Goal: Information Seeking & Learning: Compare options

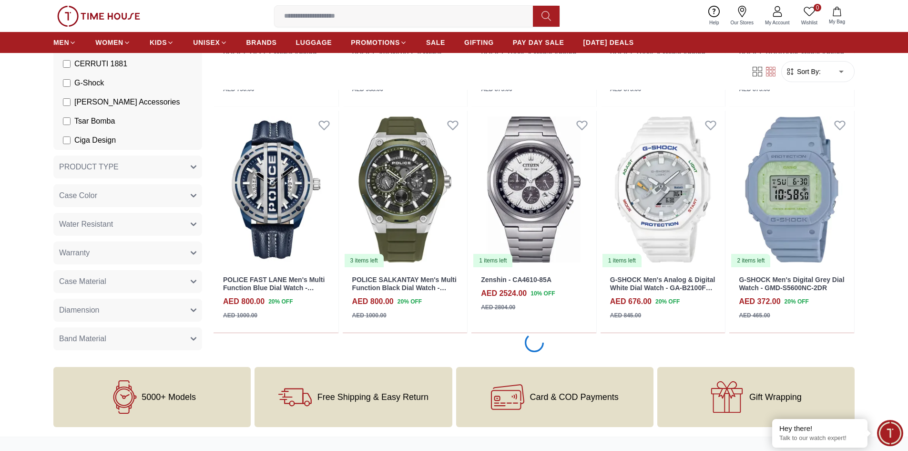
scroll to position [12435, 0]
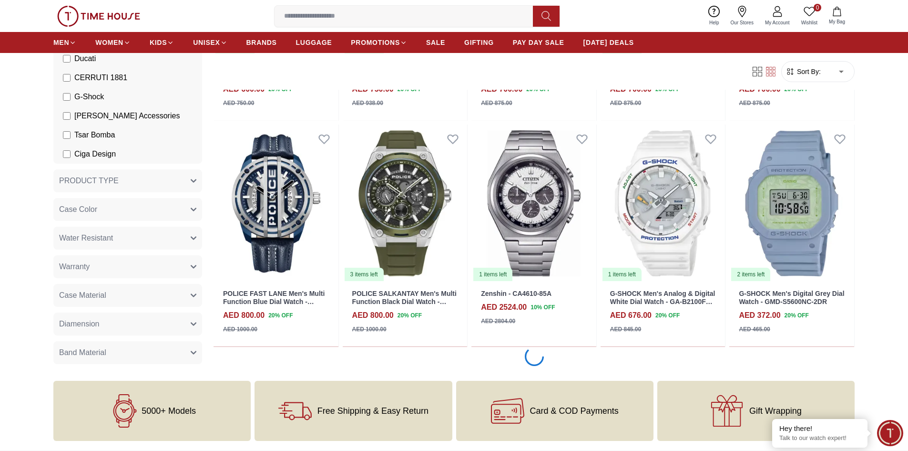
click at [168, 182] on button "PRODUCT TYPE" at bounding box center [127, 180] width 149 height 23
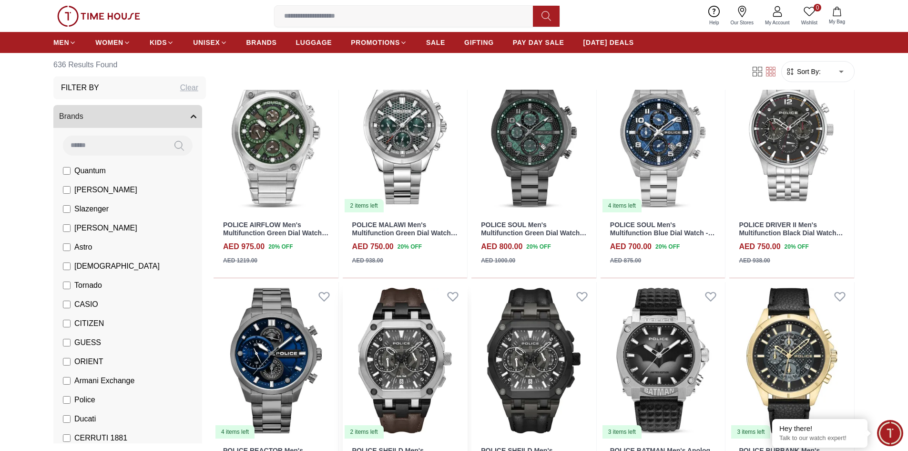
scroll to position [11815, 0]
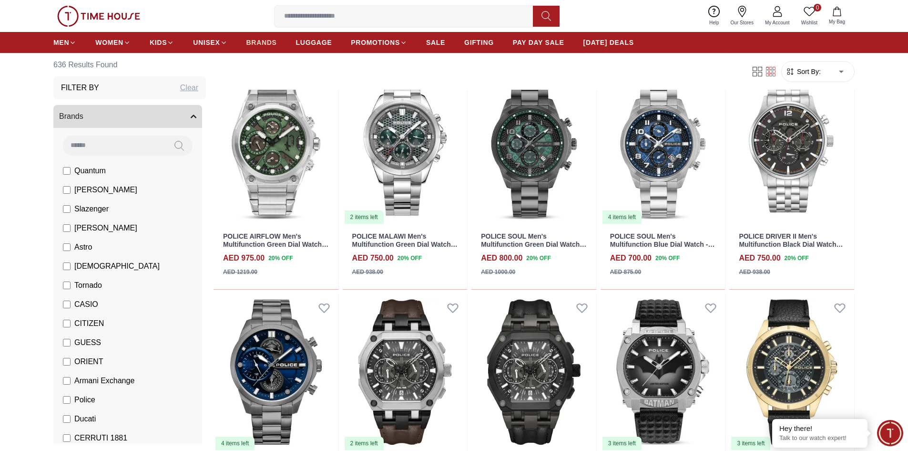
click at [259, 44] on span "BRANDS" at bounding box center [261, 43] width 31 height 10
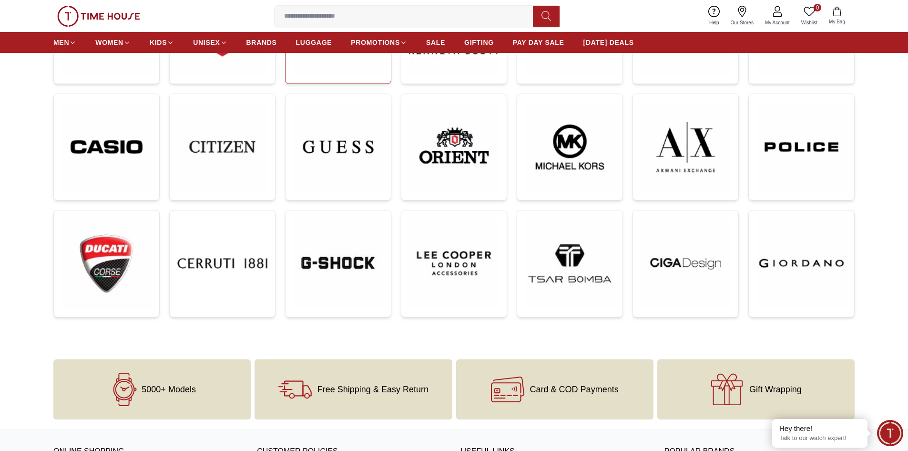
scroll to position [238, 0]
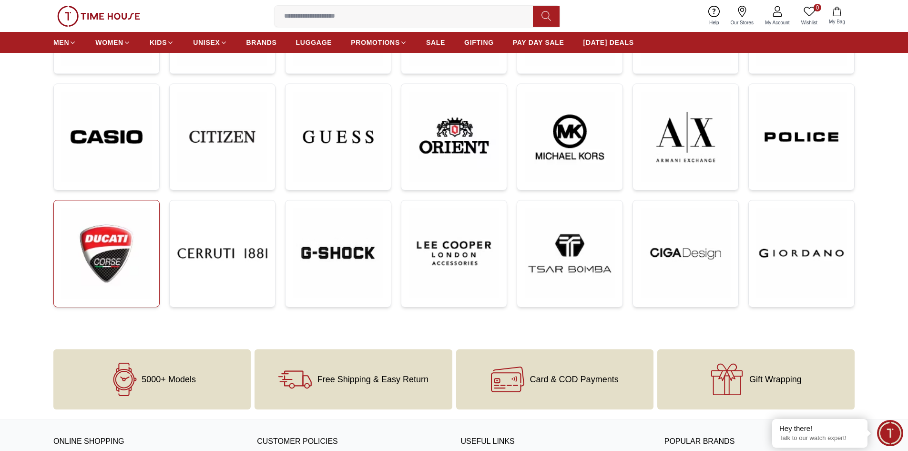
click at [104, 235] on img at bounding box center [106, 253] width 90 height 91
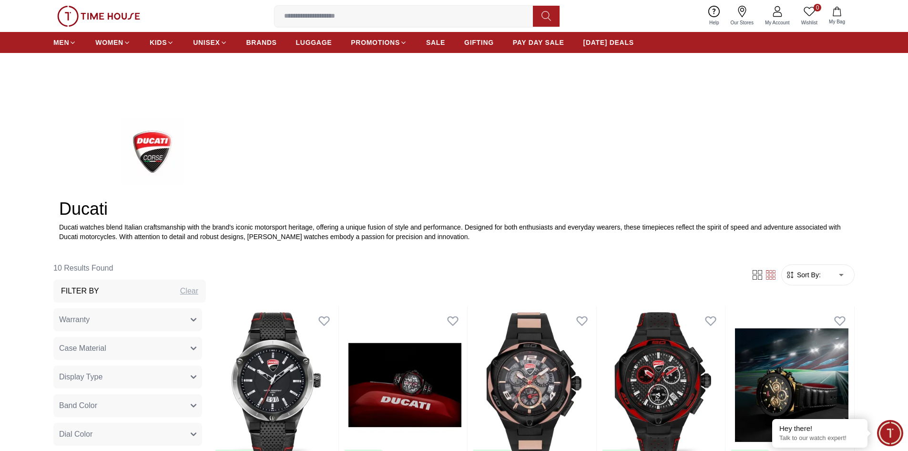
scroll to position [379, 0]
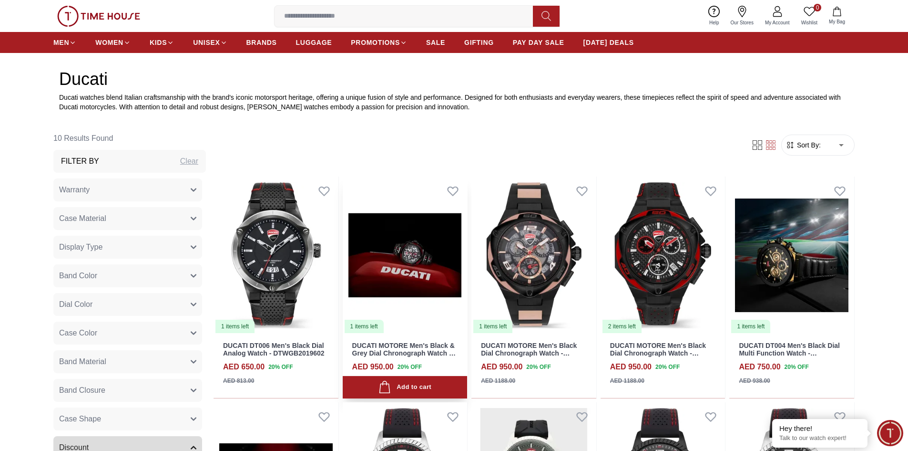
click at [404, 255] on img at bounding box center [405, 254] width 125 height 157
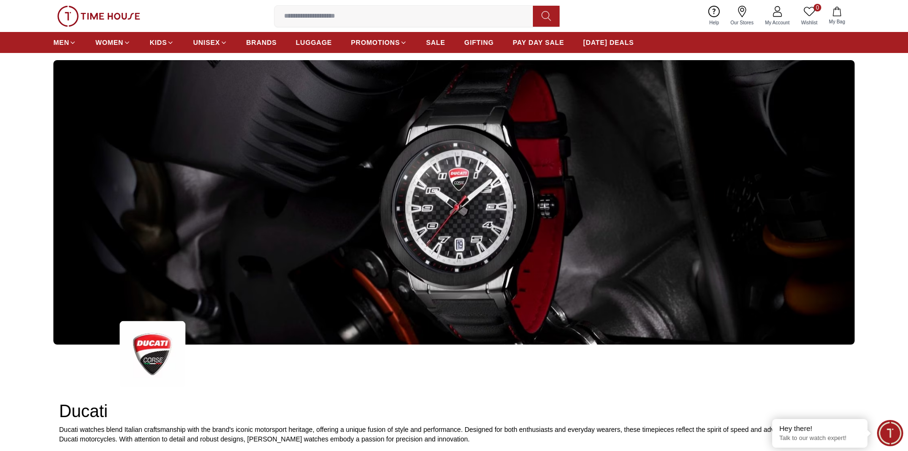
scroll to position [45, 0]
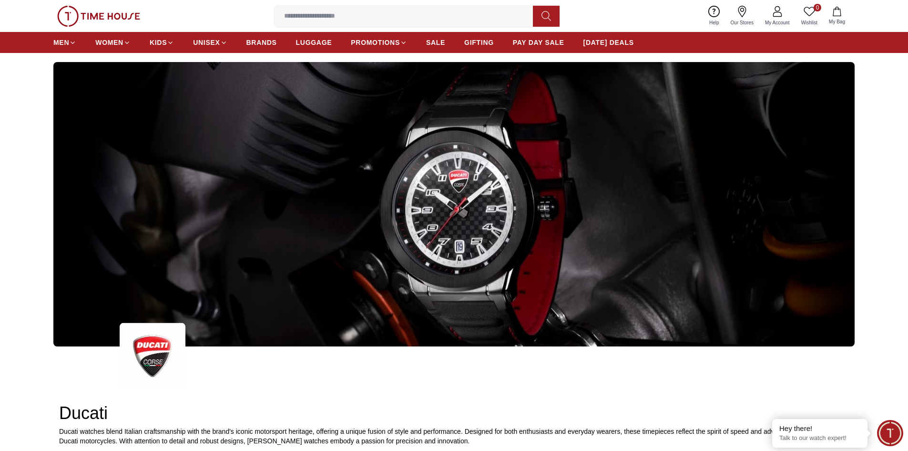
scroll to position [238, 0]
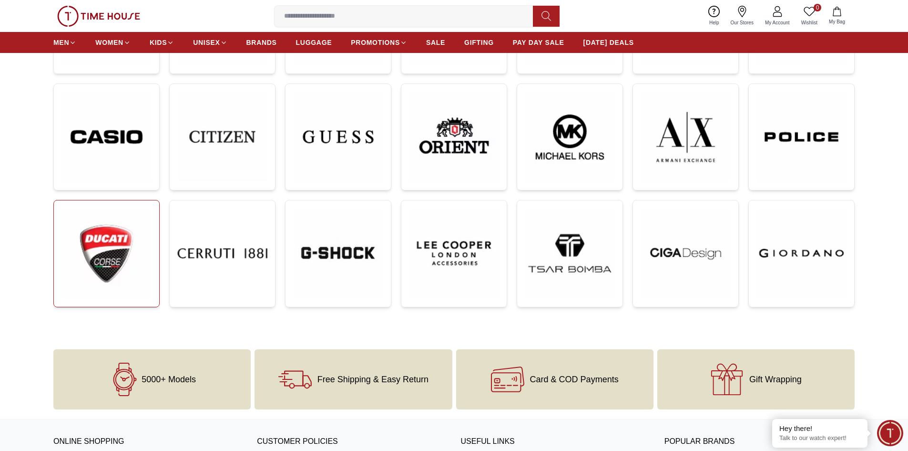
click at [115, 247] on img at bounding box center [106, 253] width 90 height 91
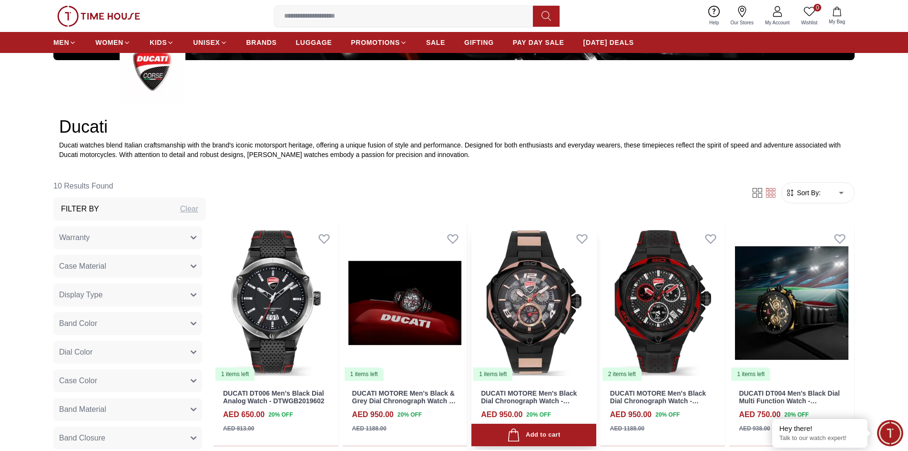
scroll to position [379, 0]
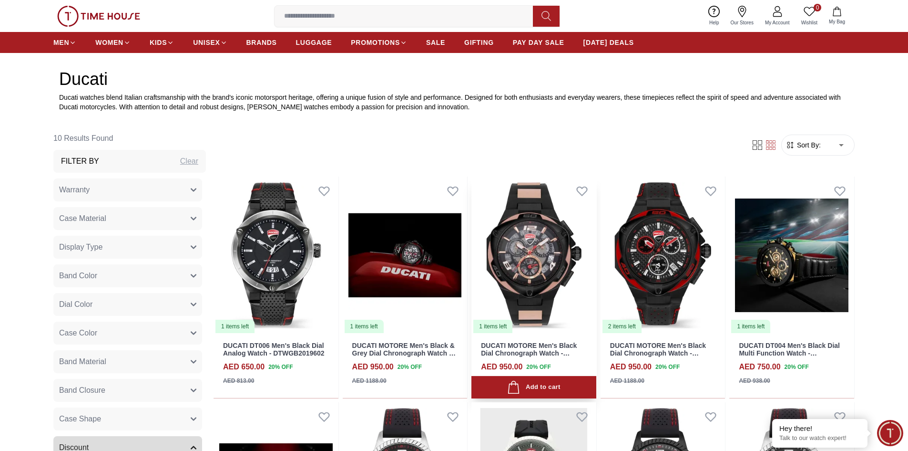
click at [533, 266] on img at bounding box center [533, 254] width 125 height 157
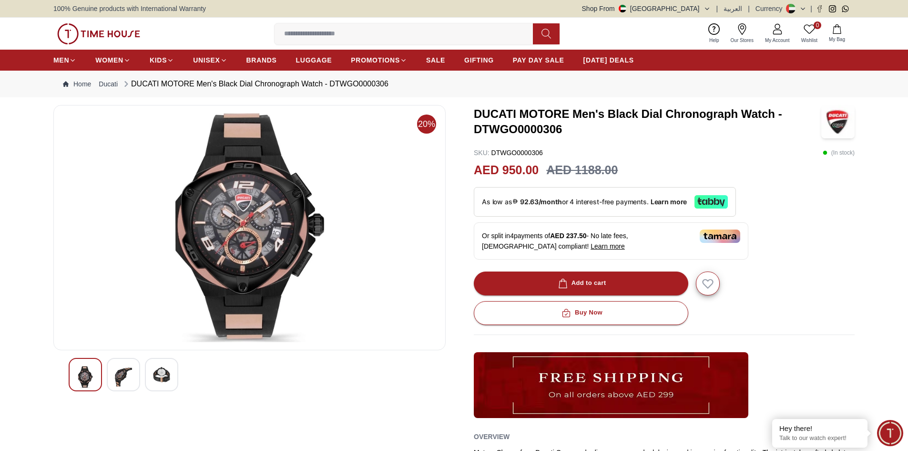
click at [114, 367] on div at bounding box center [123, 374] width 33 height 33
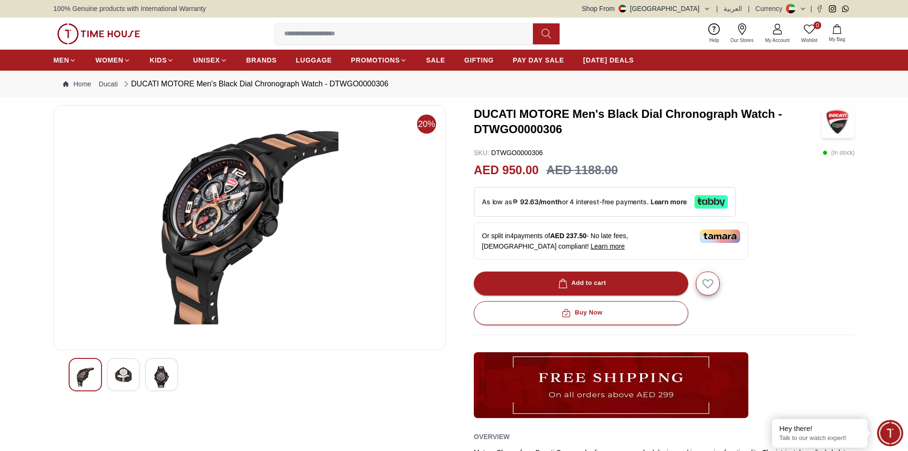
click at [162, 371] on img at bounding box center [161, 377] width 17 height 22
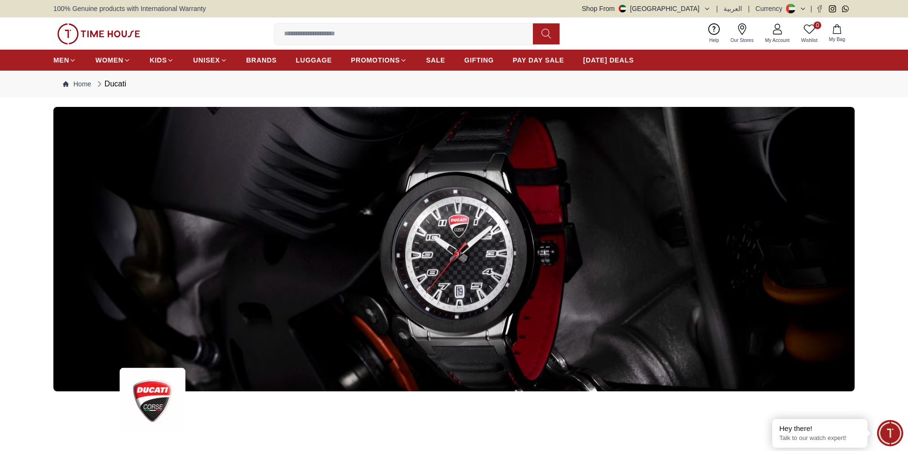
scroll to position [379, 0]
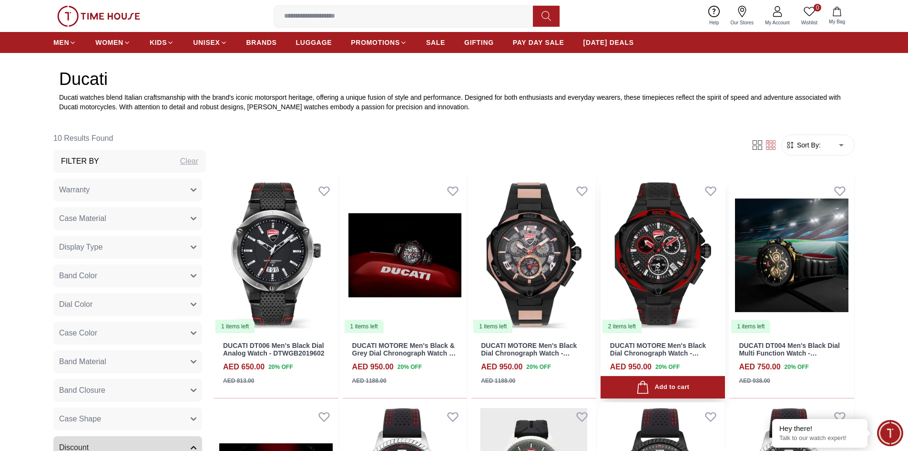
click at [619, 242] on img at bounding box center [663, 254] width 125 height 157
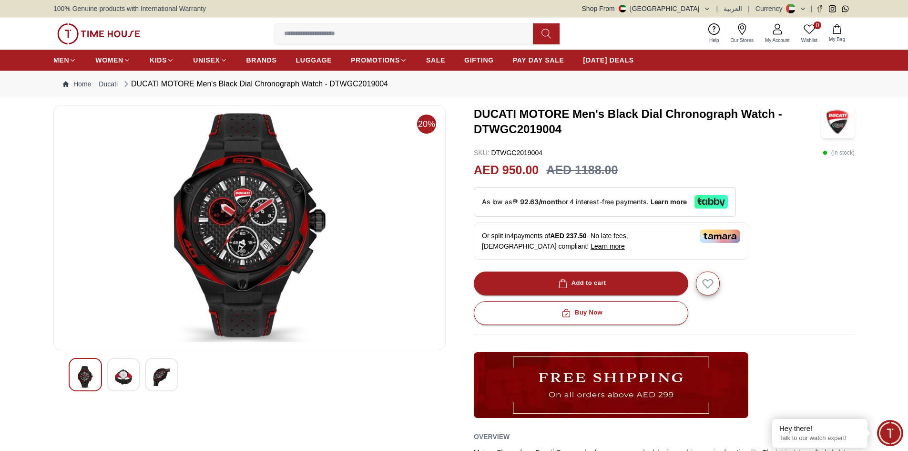
click at [123, 376] on img at bounding box center [123, 377] width 17 height 22
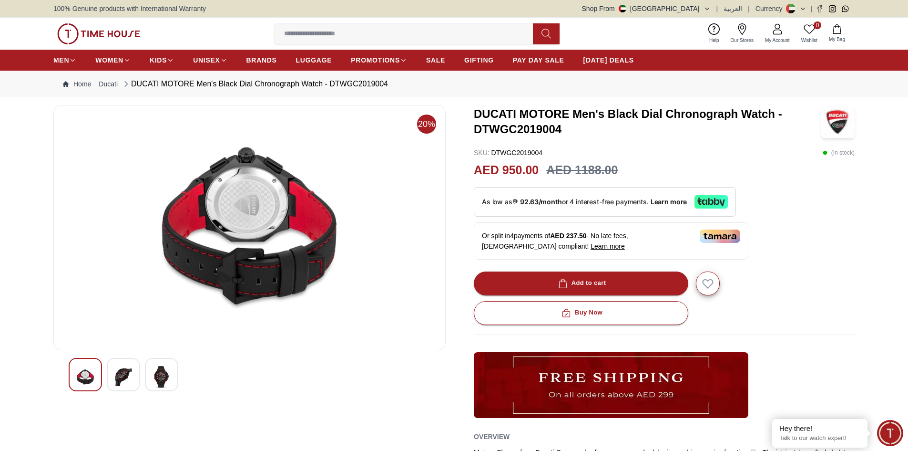
click at [148, 370] on div at bounding box center [161, 374] width 33 height 33
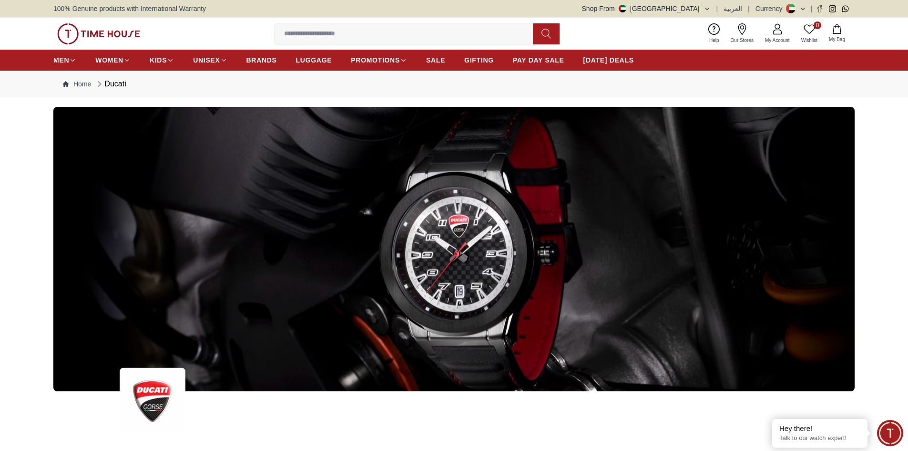
scroll to position [379, 0]
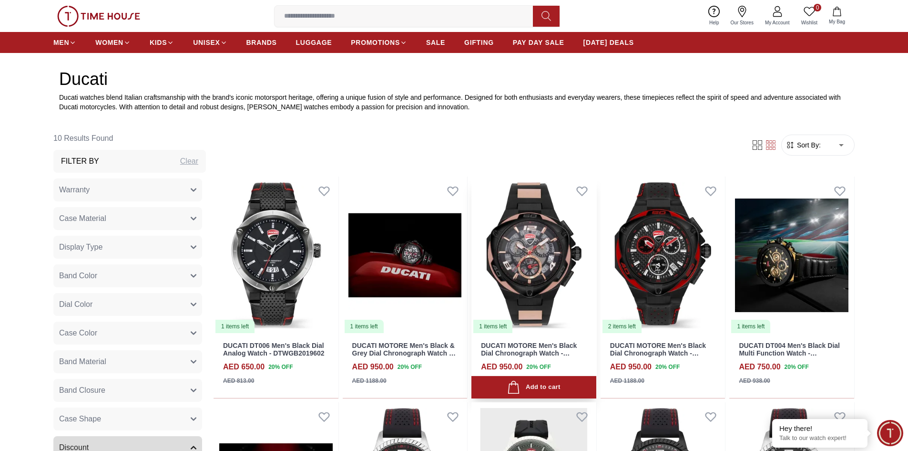
click at [566, 287] on img at bounding box center [533, 254] width 125 height 157
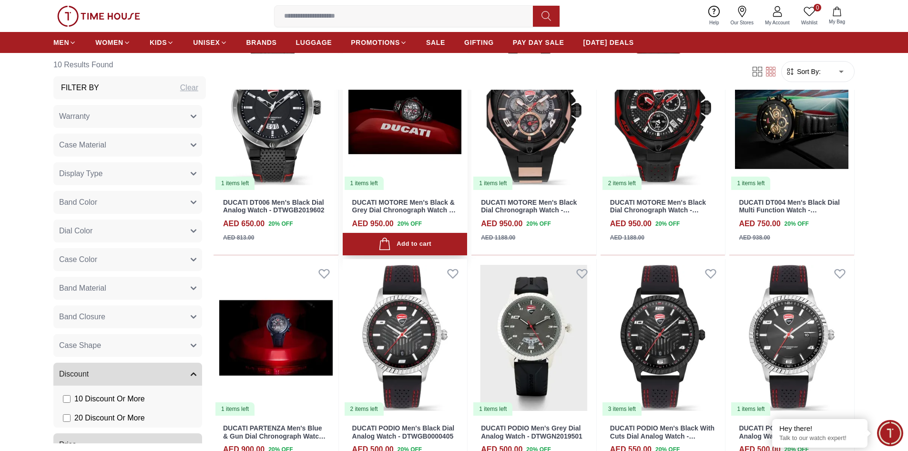
scroll to position [379, 0]
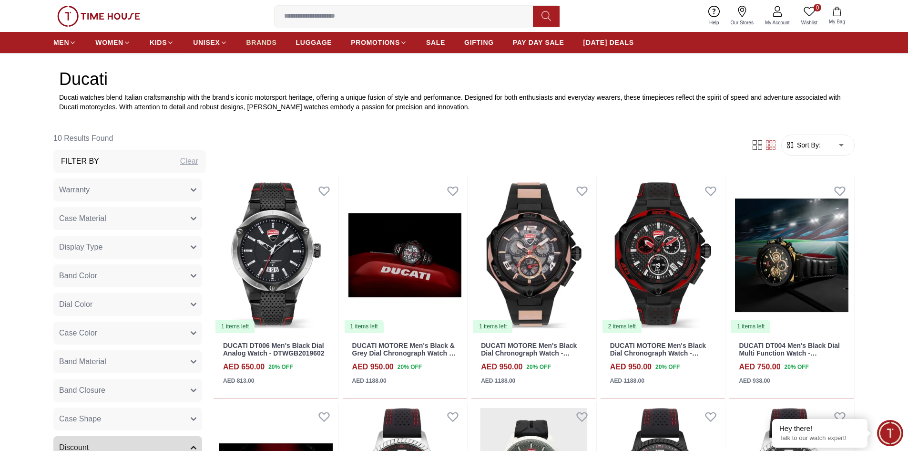
click at [258, 45] on span "BRANDS" at bounding box center [261, 43] width 31 height 10
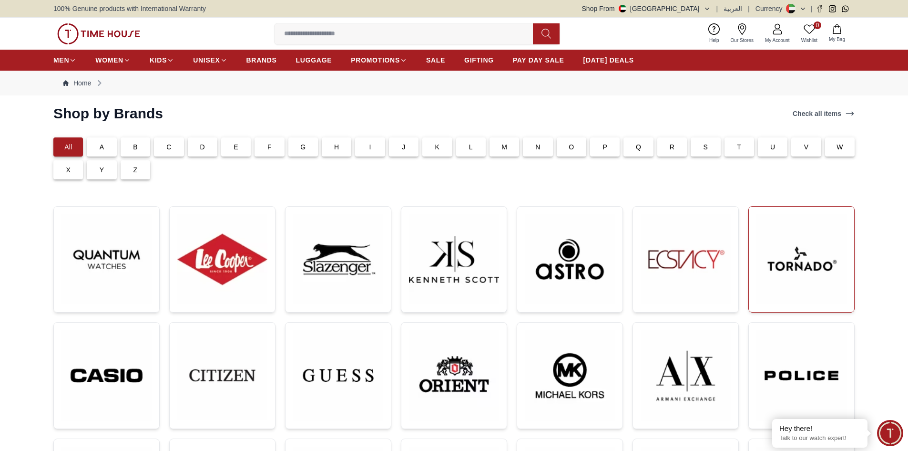
scroll to position [48, 0]
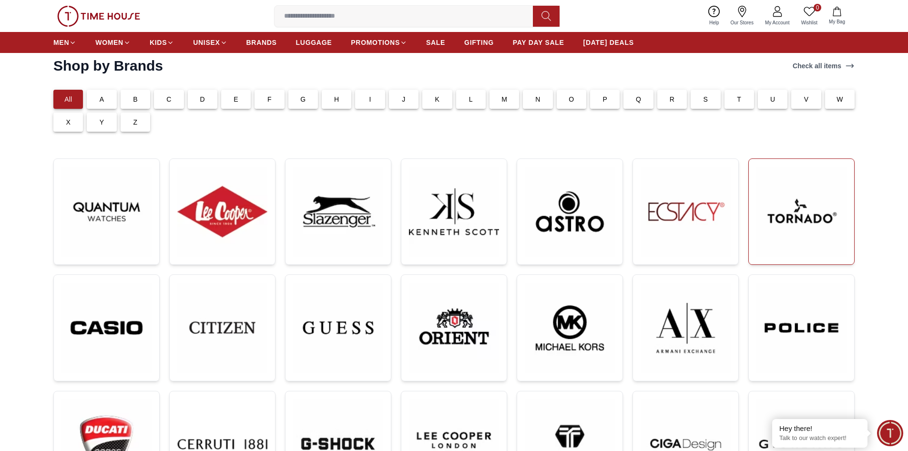
drag, startPoint x: 864, startPoint y: 223, endPoint x: 849, endPoint y: 228, distance: 16.3
click at [861, 223] on section "Shop by Brands Check all items All A B C D E F G H I J K L M N O P Q R S T U V …" at bounding box center [454, 292] width 908 height 471
click at [825, 229] on img at bounding box center [802, 211] width 90 height 90
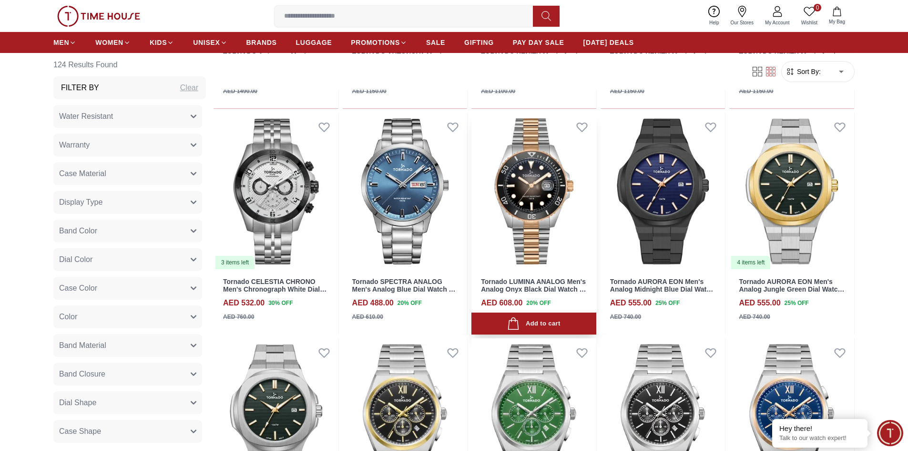
scroll to position [715, 0]
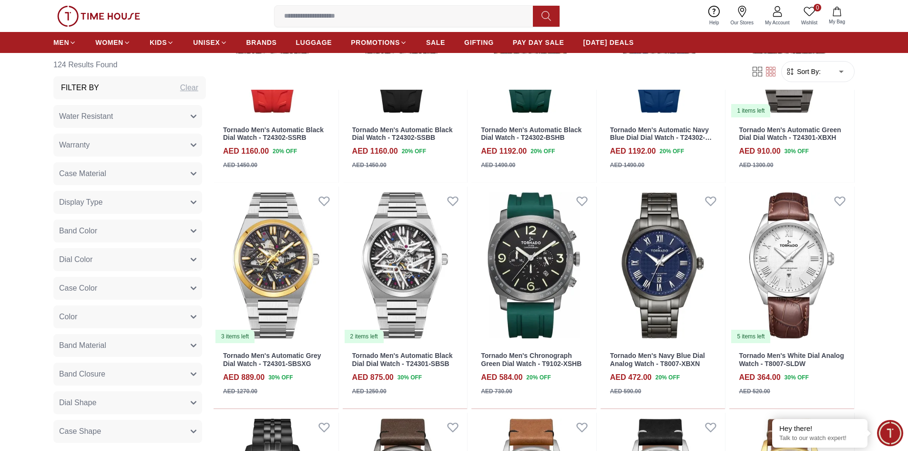
scroll to position [1764, 0]
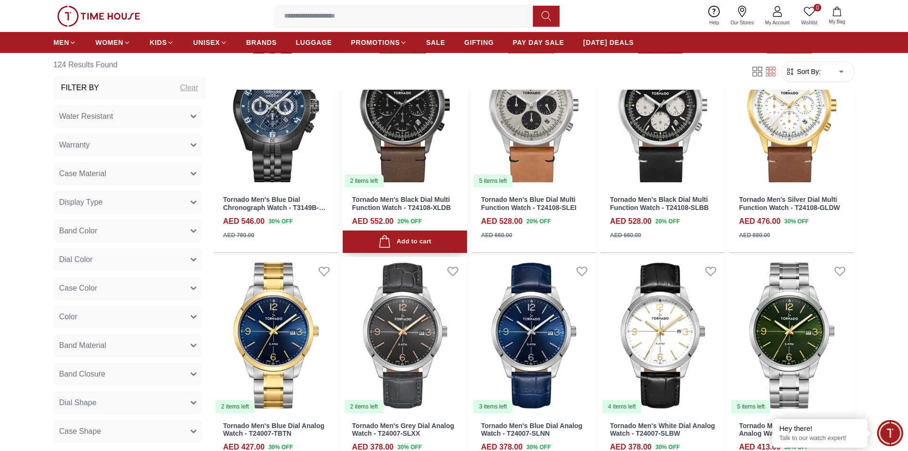
scroll to position [1573, 0]
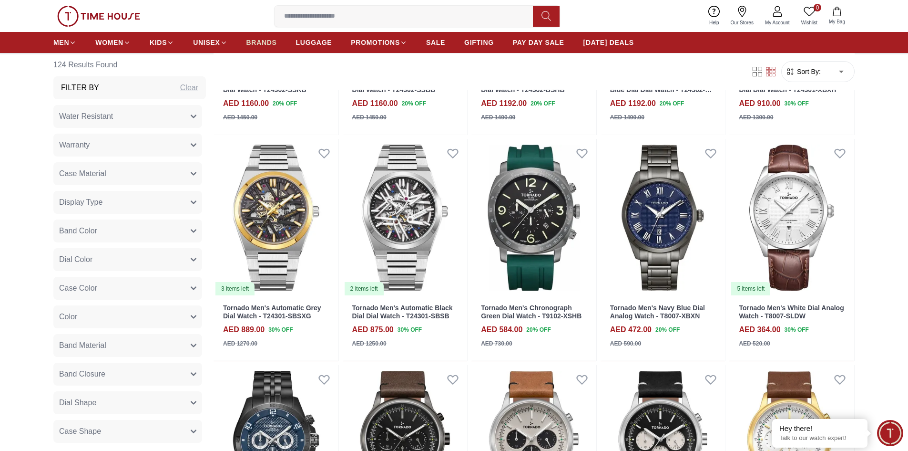
click at [259, 45] on span "BRANDS" at bounding box center [261, 43] width 31 height 10
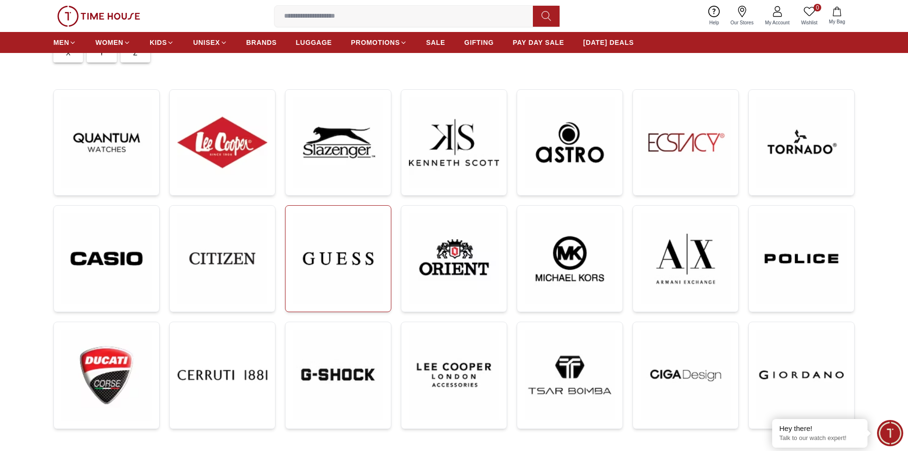
scroll to position [143, 0]
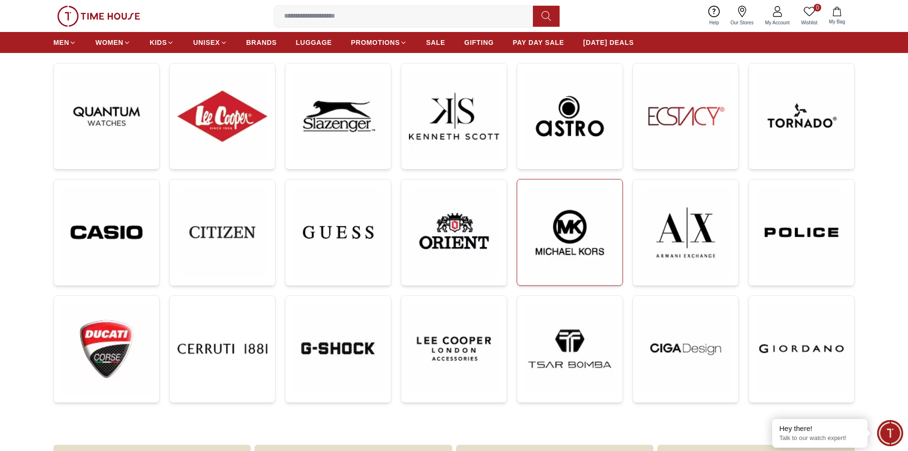
click at [546, 230] on img at bounding box center [570, 232] width 90 height 91
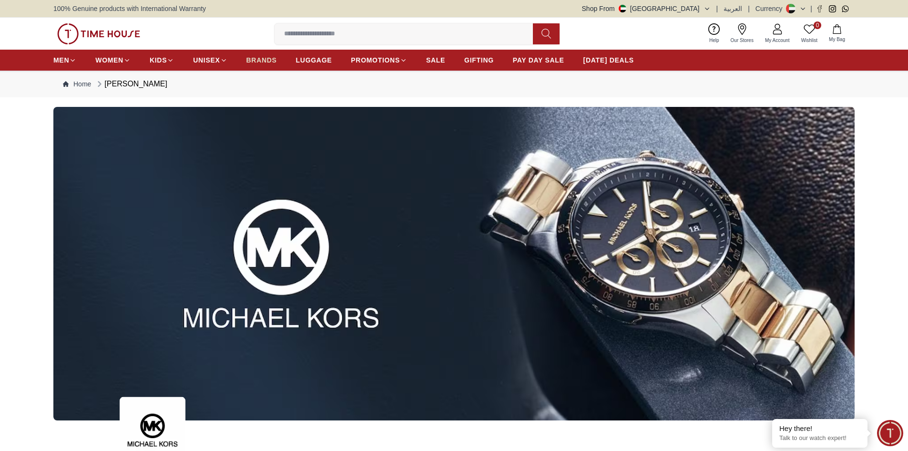
click at [263, 59] on span "BRANDS" at bounding box center [261, 60] width 31 height 10
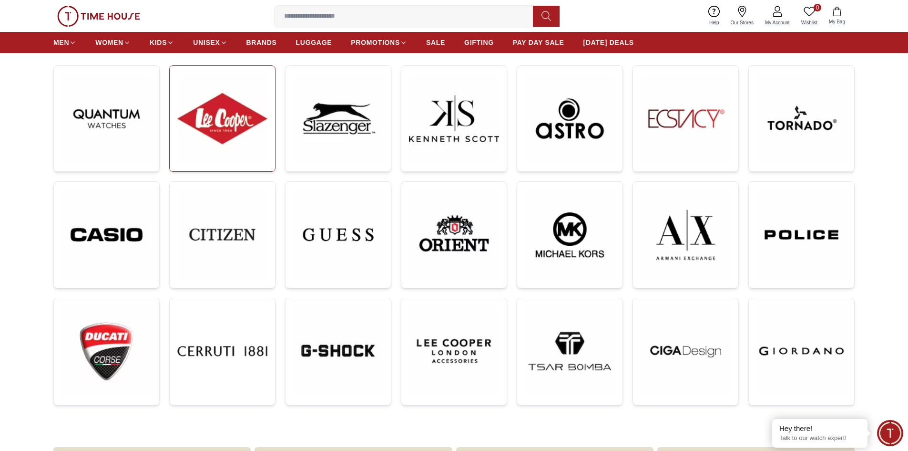
scroll to position [238, 0]
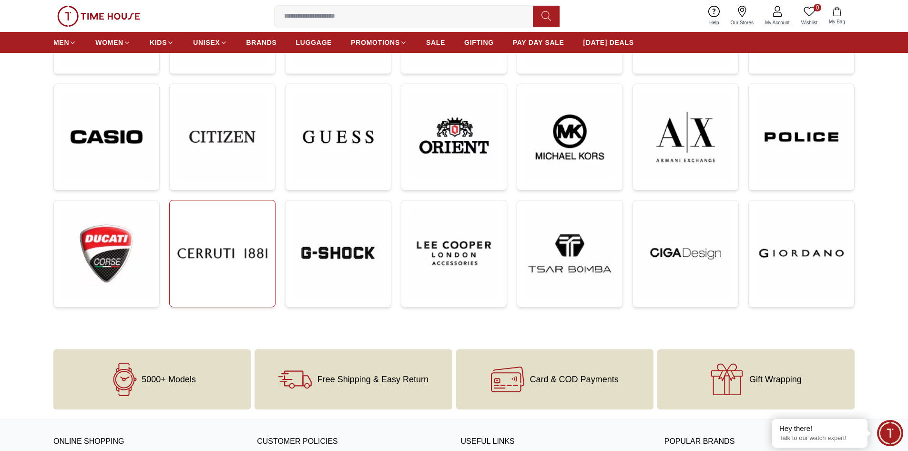
click at [228, 246] on img at bounding box center [222, 253] width 90 height 90
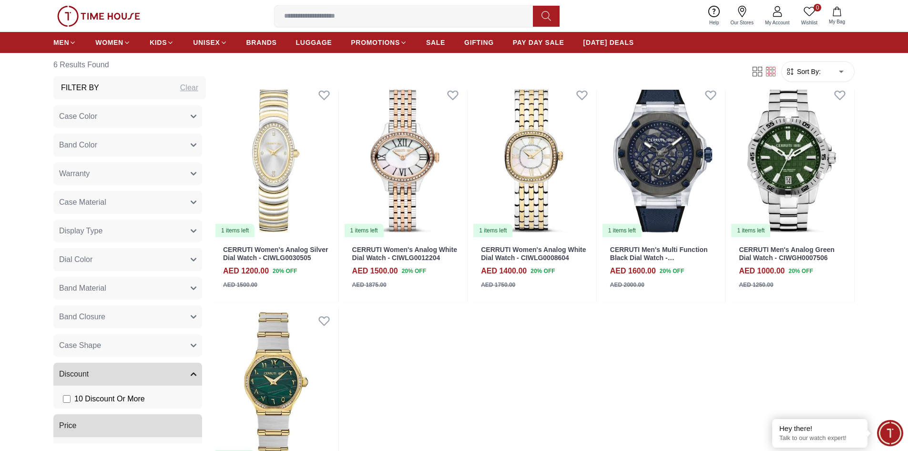
scroll to position [432, 0]
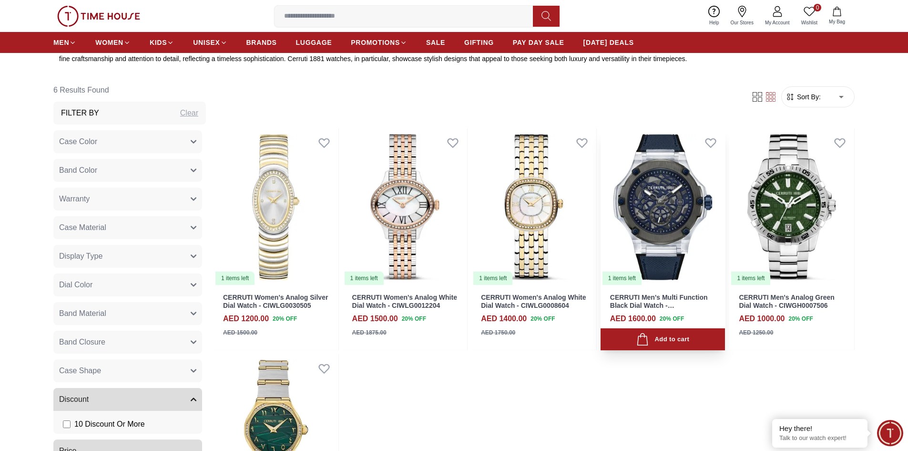
click at [651, 193] on img at bounding box center [663, 206] width 125 height 157
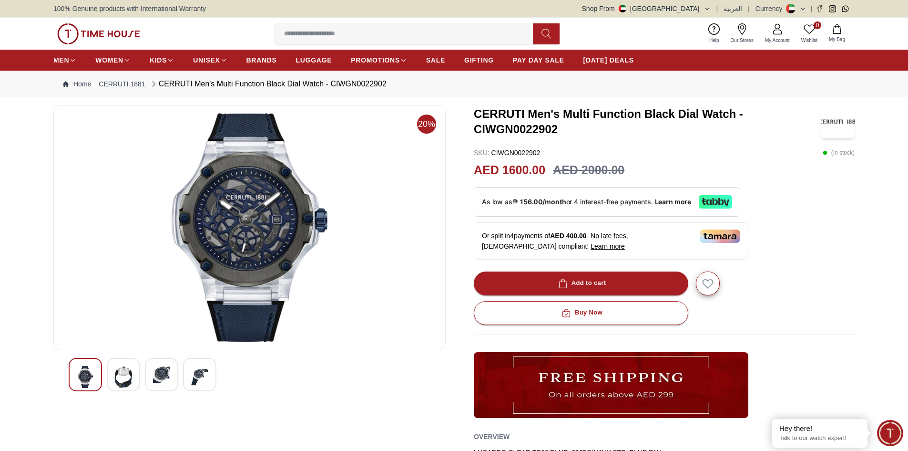
click at [113, 368] on div at bounding box center [123, 374] width 33 height 33
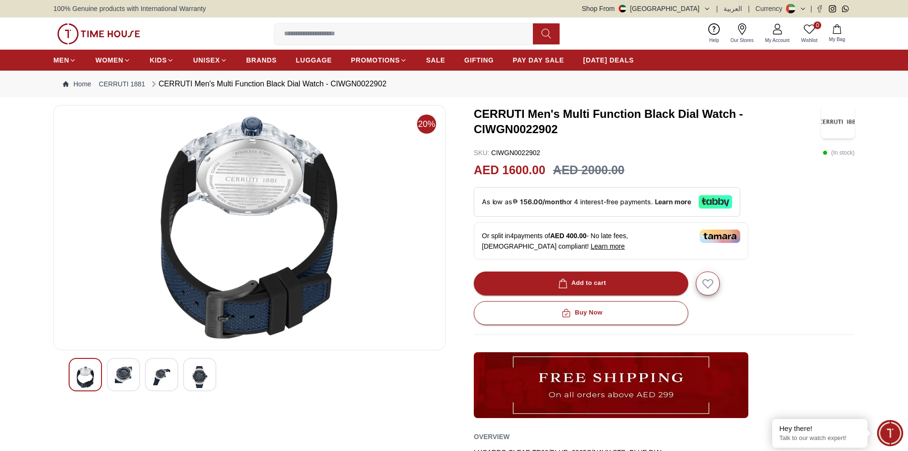
click at [157, 369] on img at bounding box center [161, 377] width 17 height 22
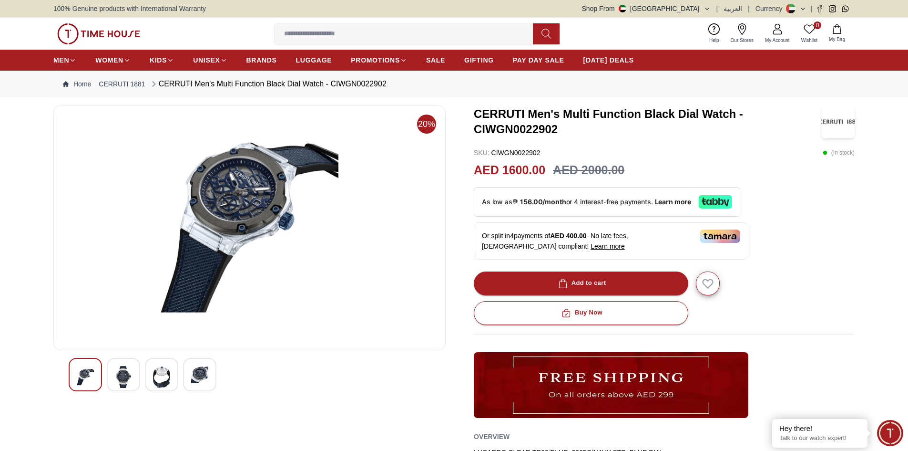
click at [188, 372] on div at bounding box center [199, 374] width 33 height 33
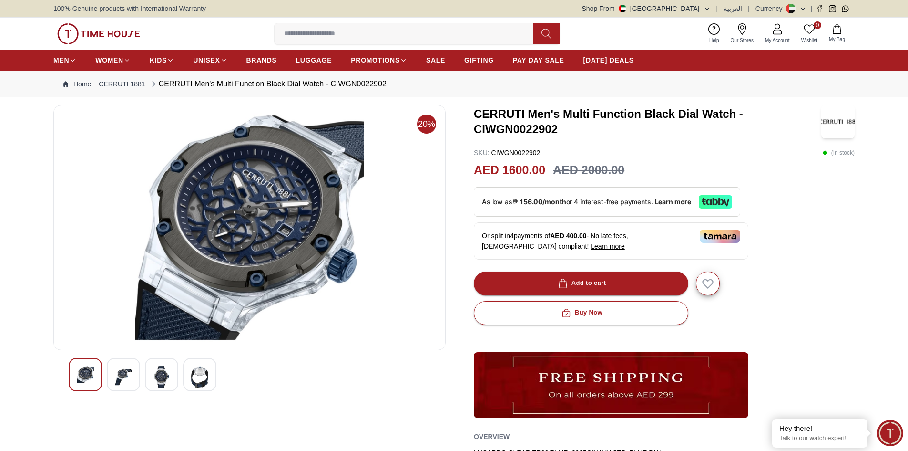
click at [76, 370] on div at bounding box center [85, 374] width 33 height 33
click at [116, 369] on img at bounding box center [123, 377] width 17 height 22
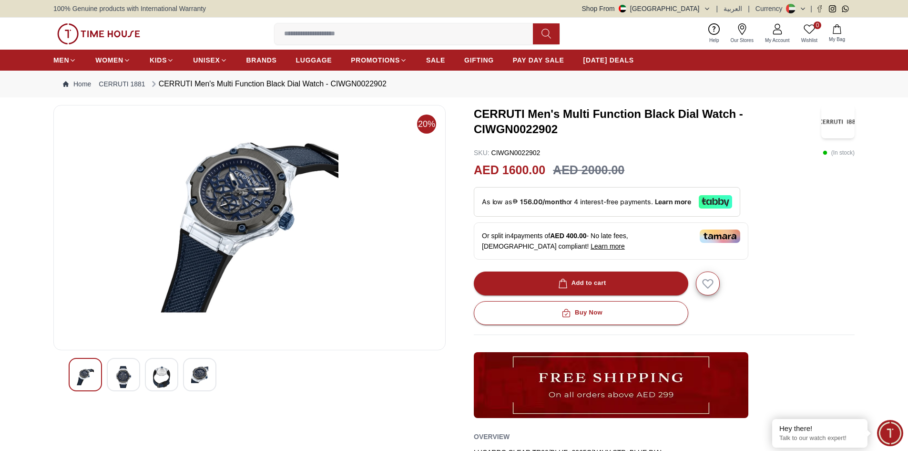
click at [158, 382] on img at bounding box center [161, 377] width 17 height 22
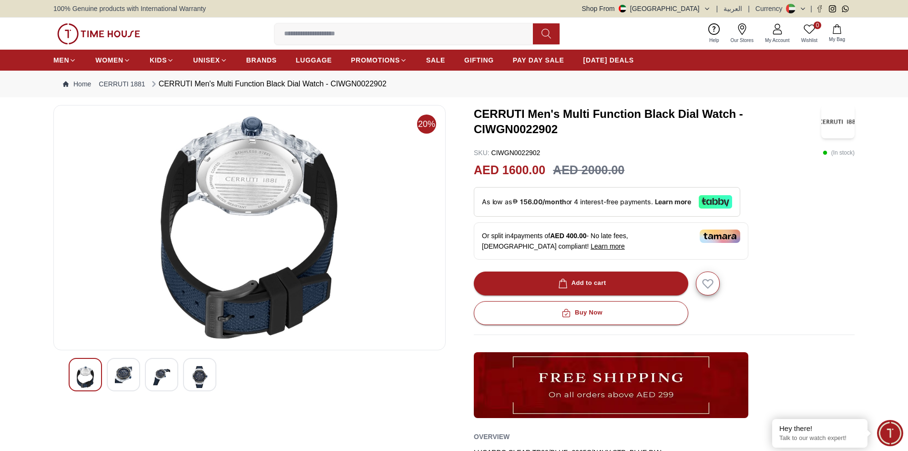
click at [211, 382] on div at bounding box center [199, 374] width 33 height 33
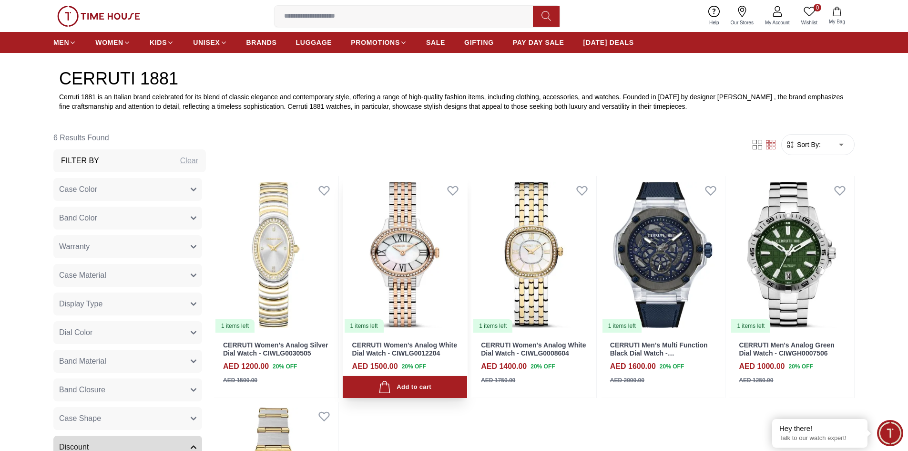
scroll to position [480, 0]
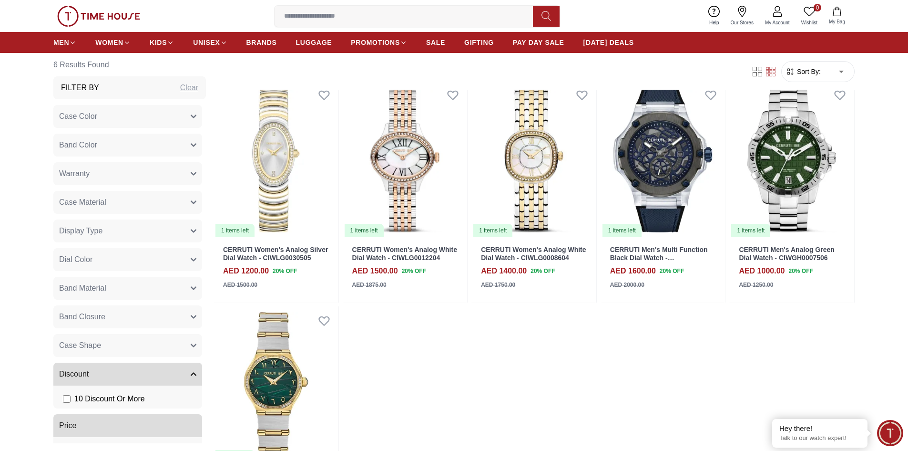
scroll to position [238, 0]
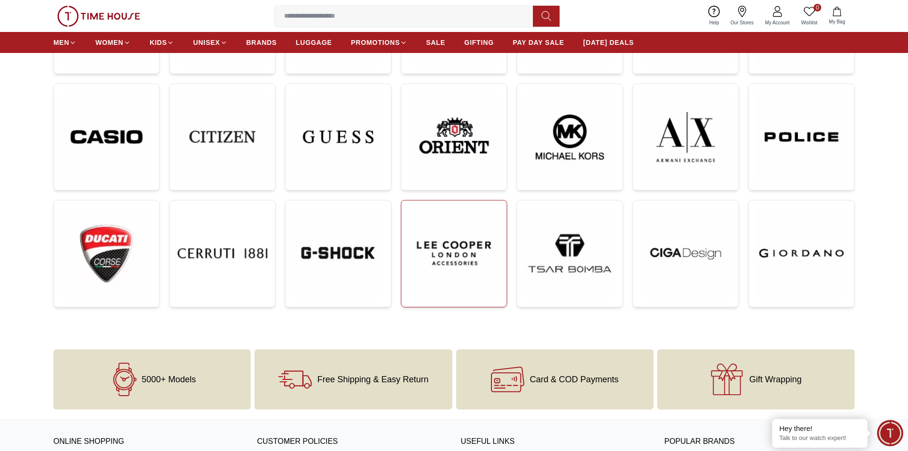
click at [405, 248] on link at bounding box center [454, 253] width 106 height 107
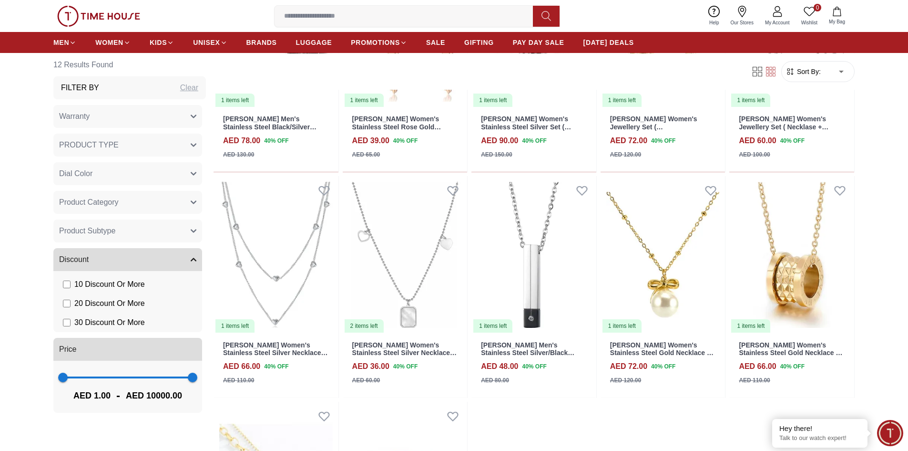
scroll to position [363, 0]
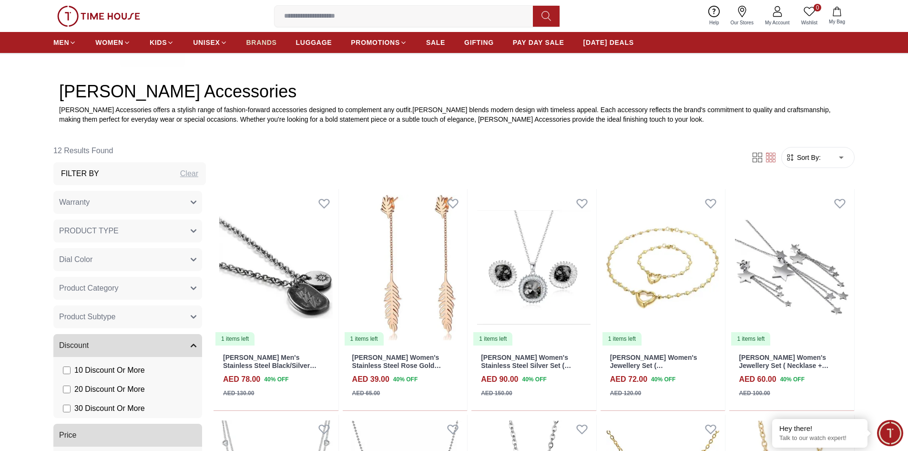
click at [267, 44] on span "BRANDS" at bounding box center [261, 43] width 31 height 10
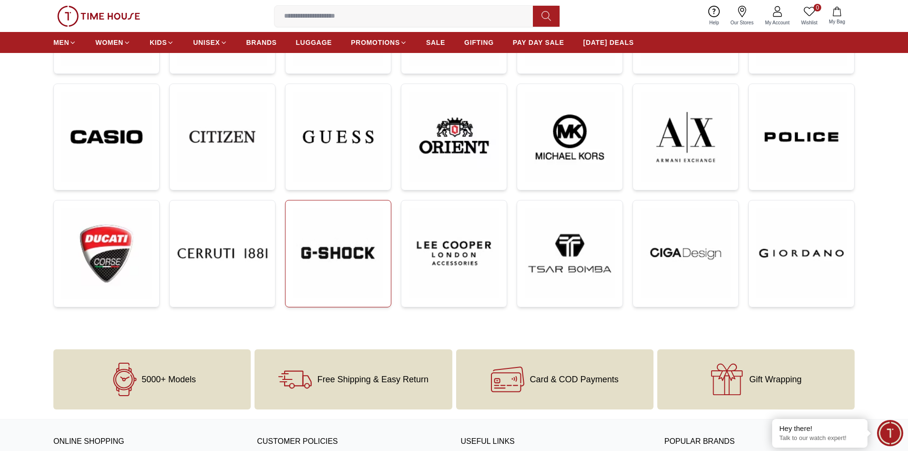
click at [342, 267] on img at bounding box center [338, 253] width 90 height 90
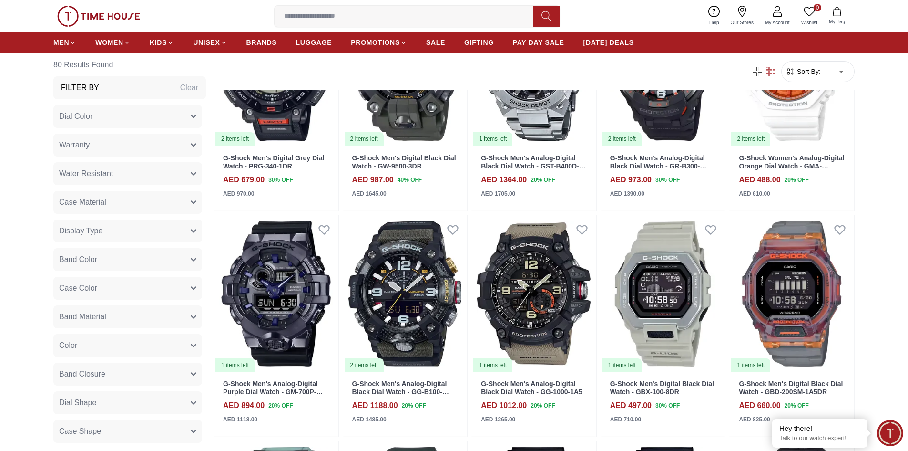
scroll to position [562, 0]
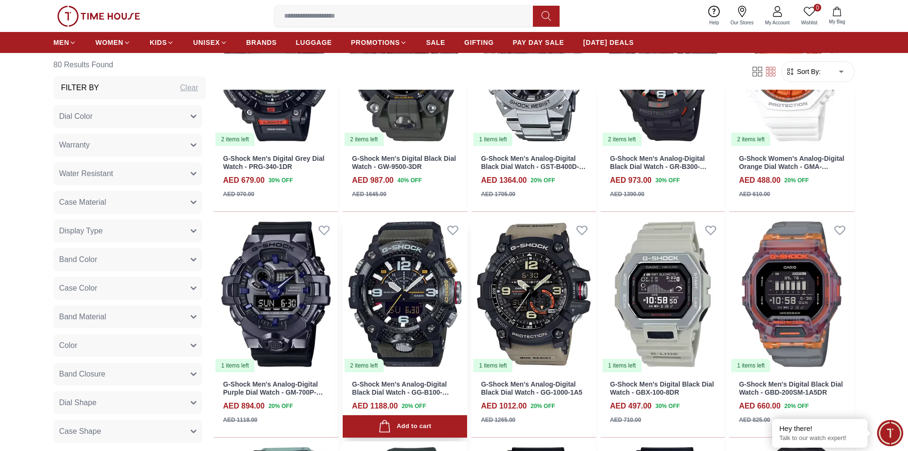
click at [408, 288] on img at bounding box center [405, 293] width 125 height 157
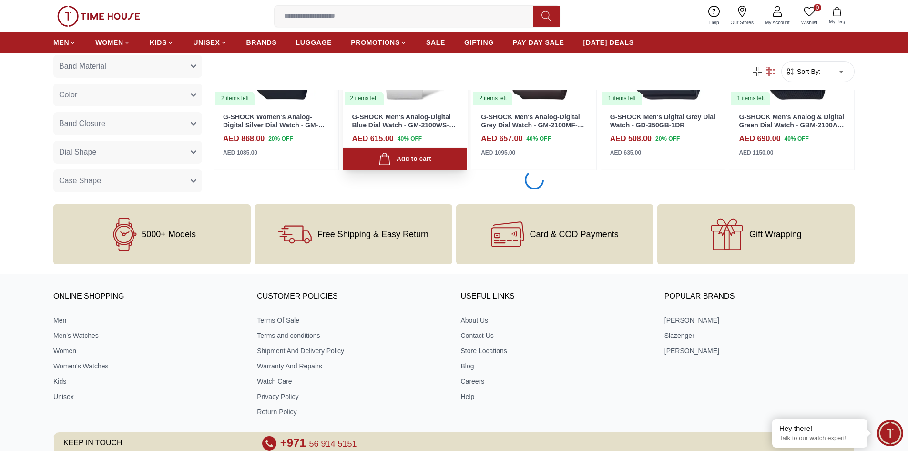
scroll to position [1992, 0]
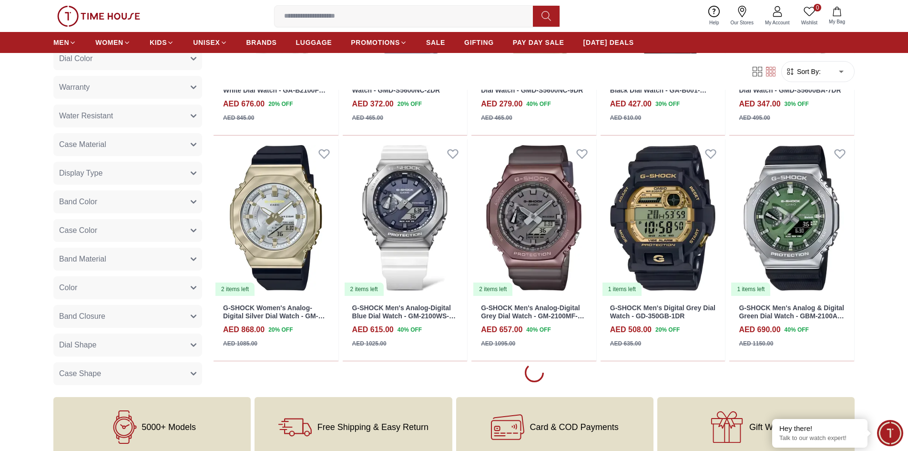
scroll to position [1135, 0]
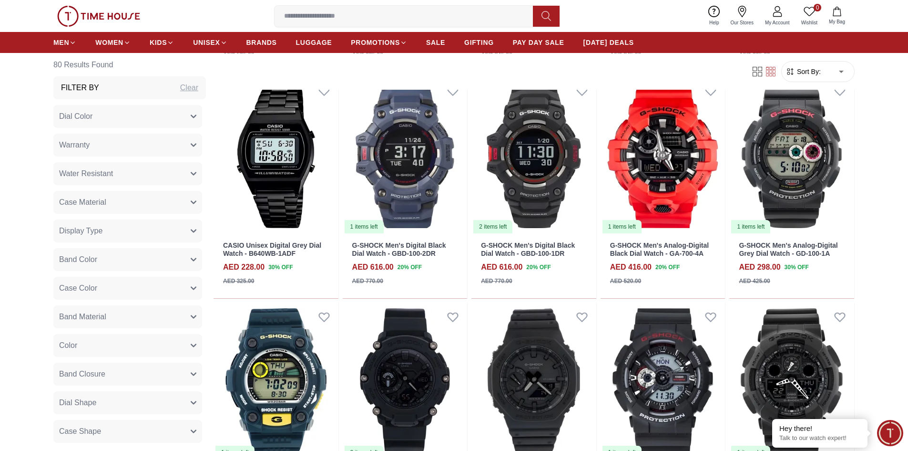
scroll to position [2899, 0]
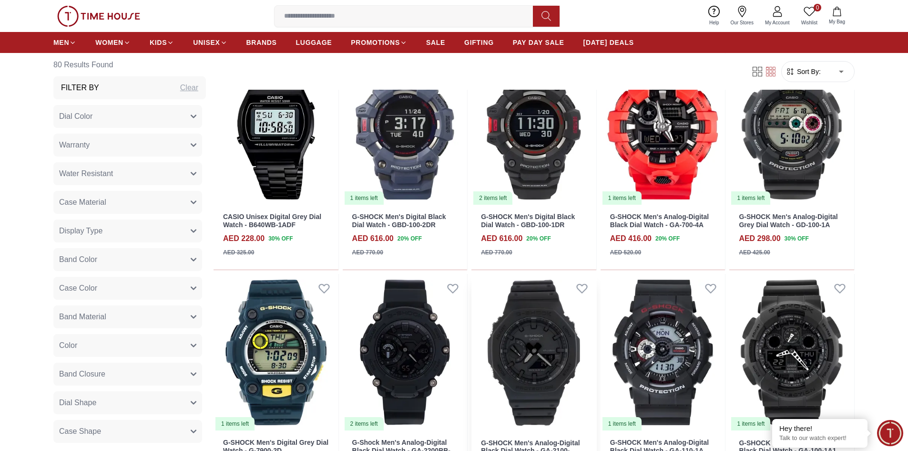
scroll to position [2740, 0]
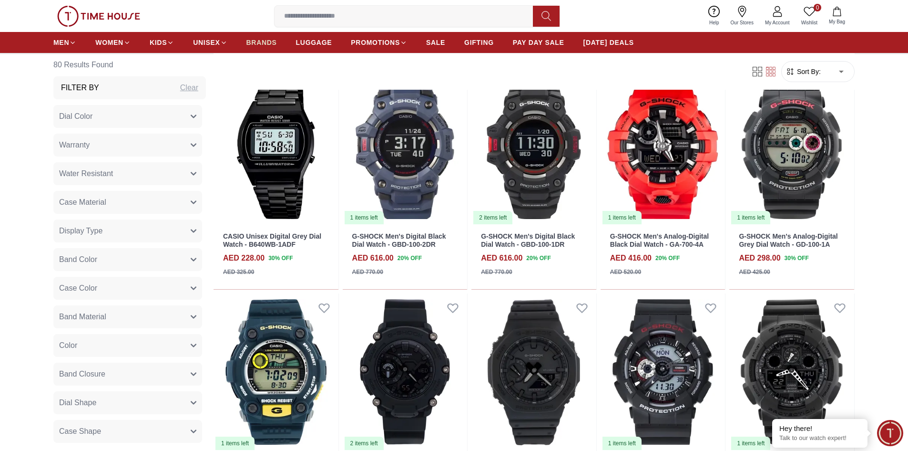
click at [263, 49] on link "BRANDS" at bounding box center [261, 42] width 31 height 17
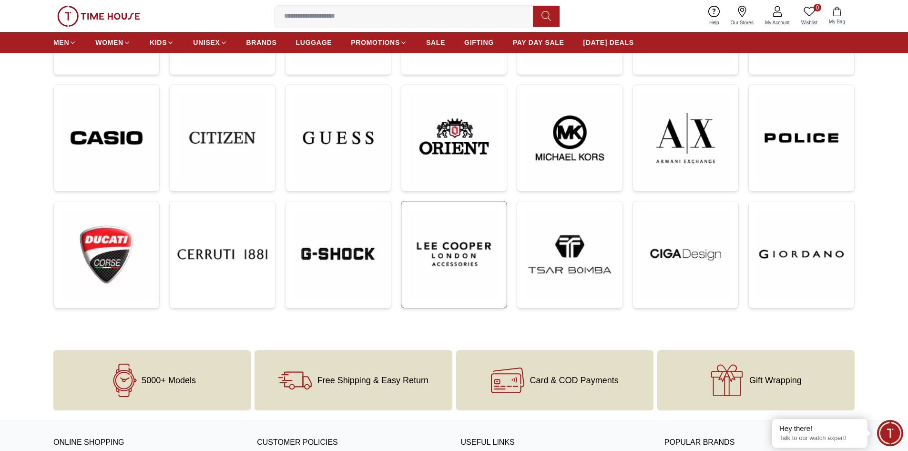
scroll to position [238, 0]
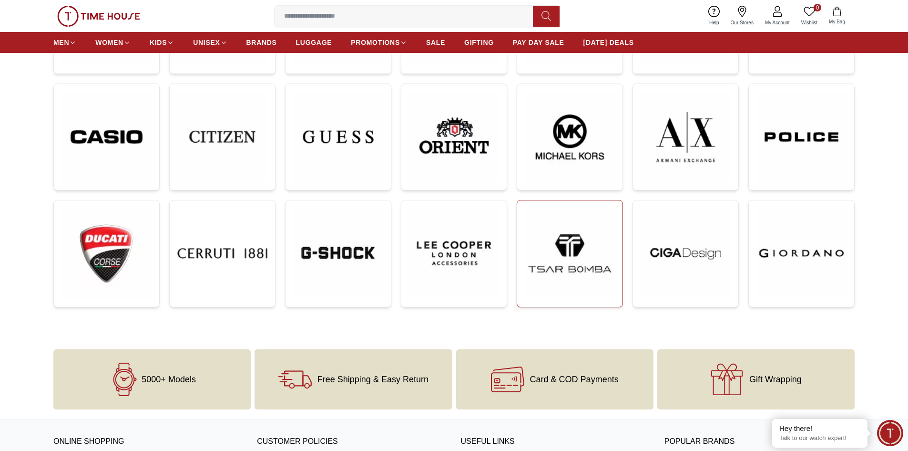
click at [598, 251] on img at bounding box center [570, 253] width 90 height 90
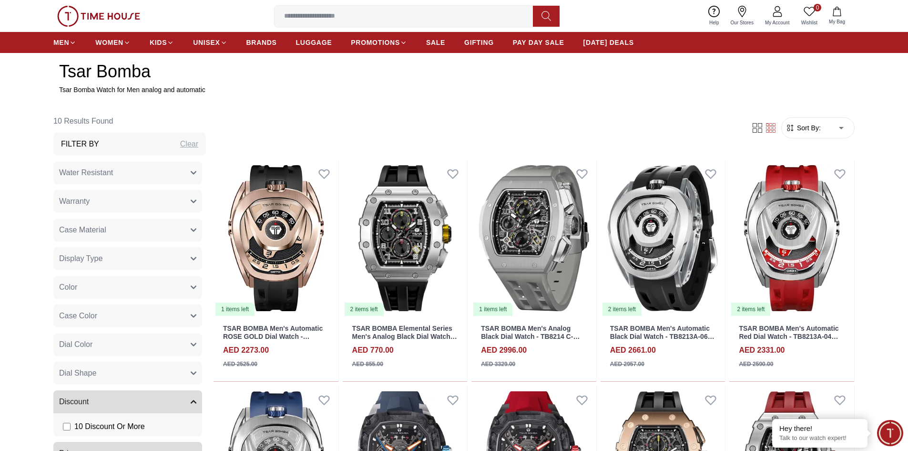
scroll to position [381, 0]
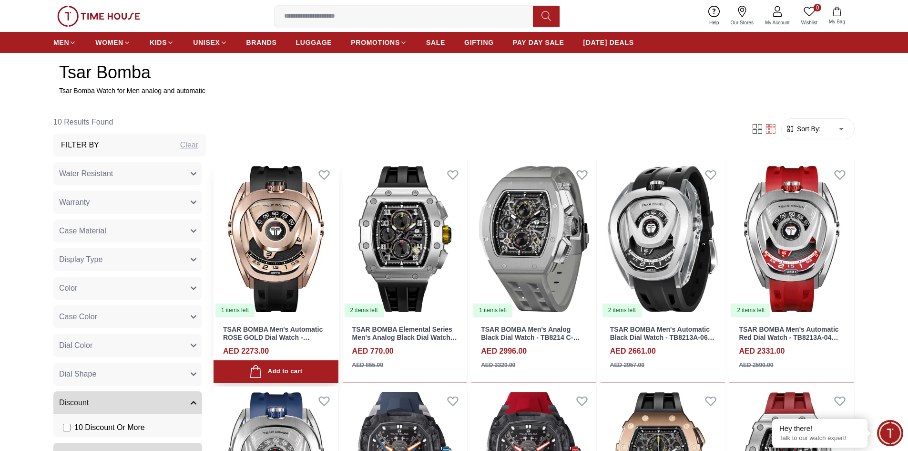
click at [253, 230] on img at bounding box center [276, 238] width 125 height 157
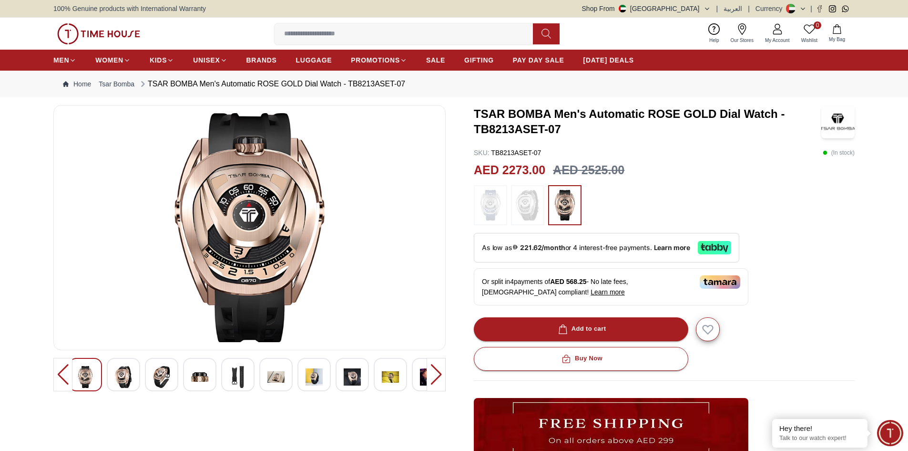
click at [134, 368] on div at bounding box center [123, 374] width 33 height 33
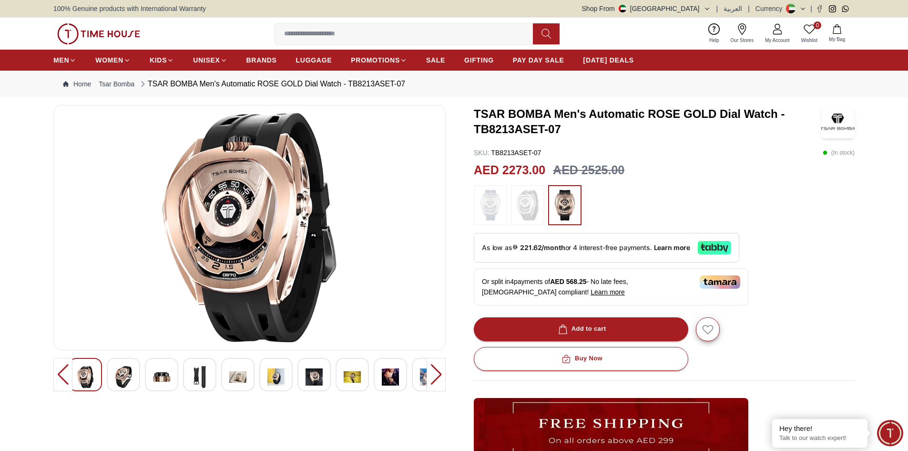
click at [136, 370] on div at bounding box center [123, 374] width 33 height 33
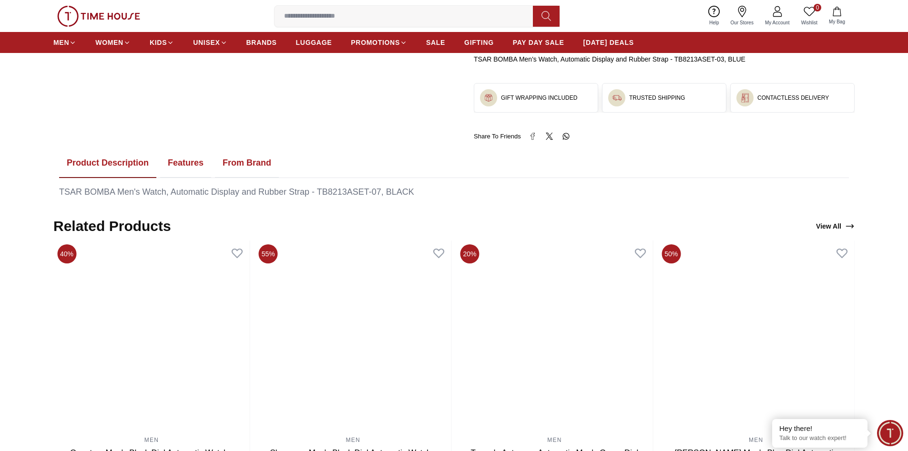
scroll to position [381, 0]
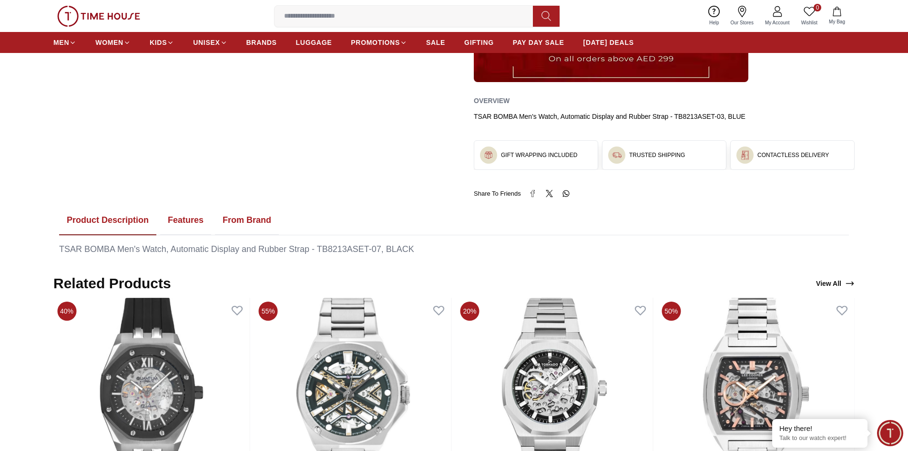
click at [190, 220] on button "Features" at bounding box center [185, 220] width 51 height 30
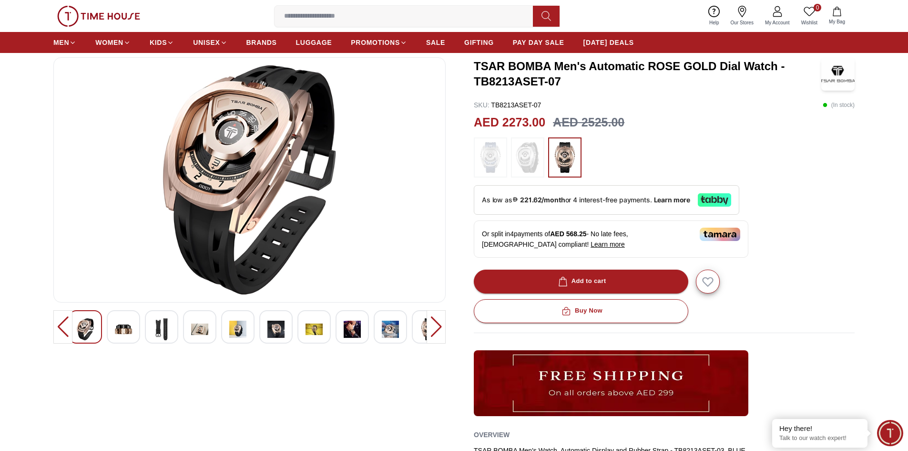
scroll to position [0, 0]
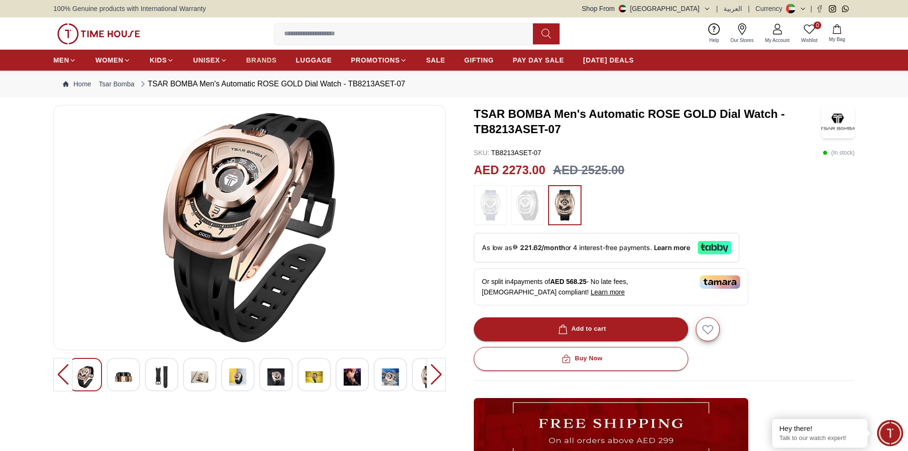
click at [257, 61] on span "BRANDS" at bounding box center [261, 60] width 31 height 10
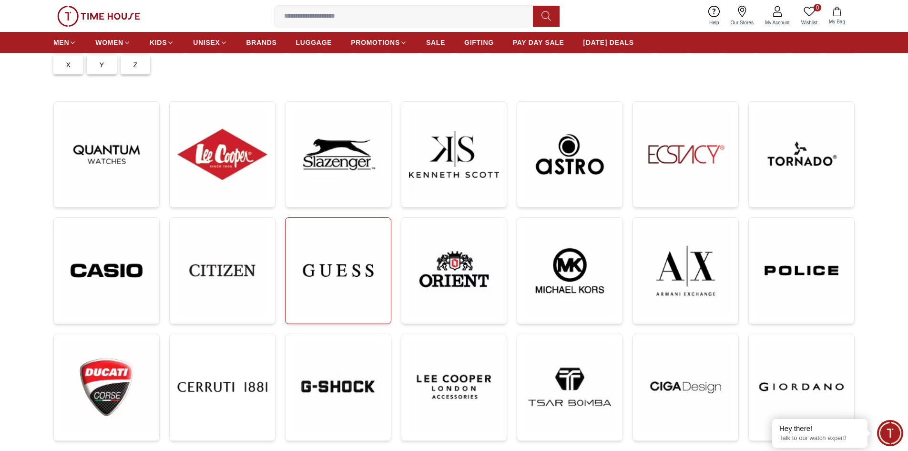
scroll to position [334, 0]
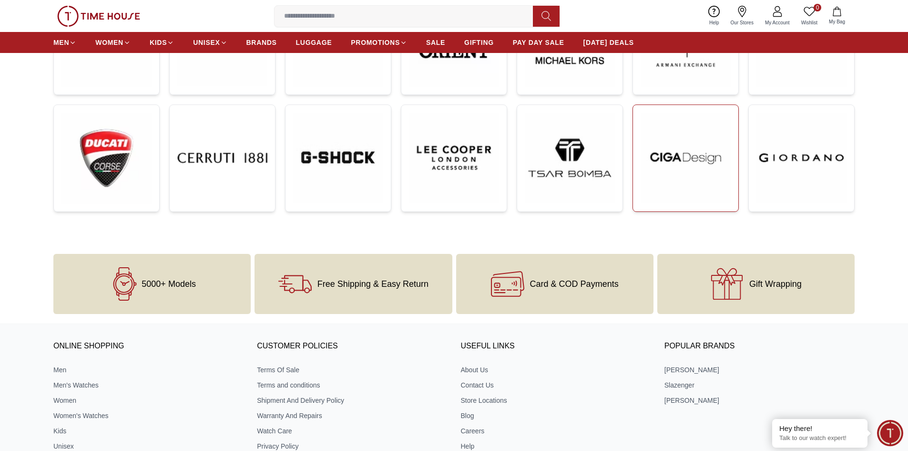
click at [666, 172] on img at bounding box center [686, 158] width 90 height 90
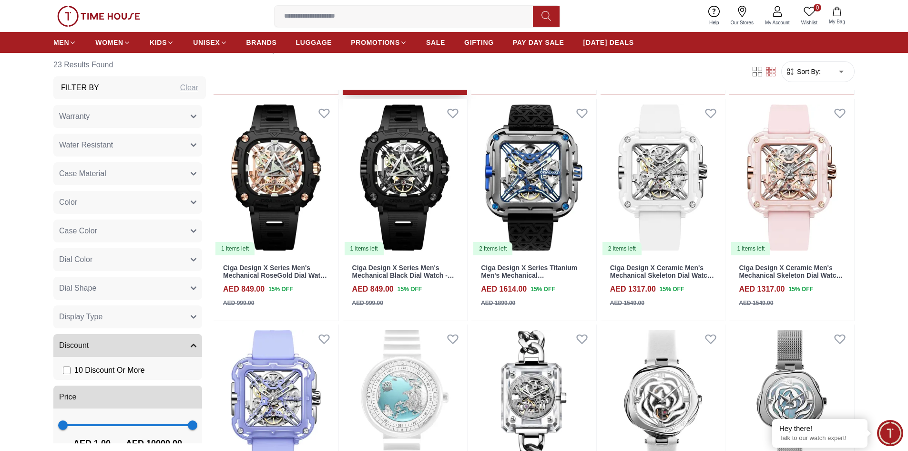
scroll to position [953, 0]
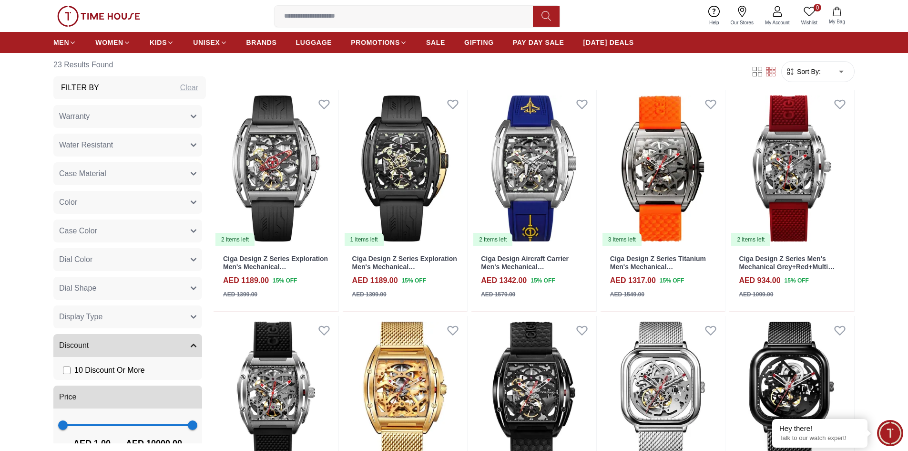
scroll to position [381, 0]
